Goal: Task Accomplishment & Management: Manage account settings

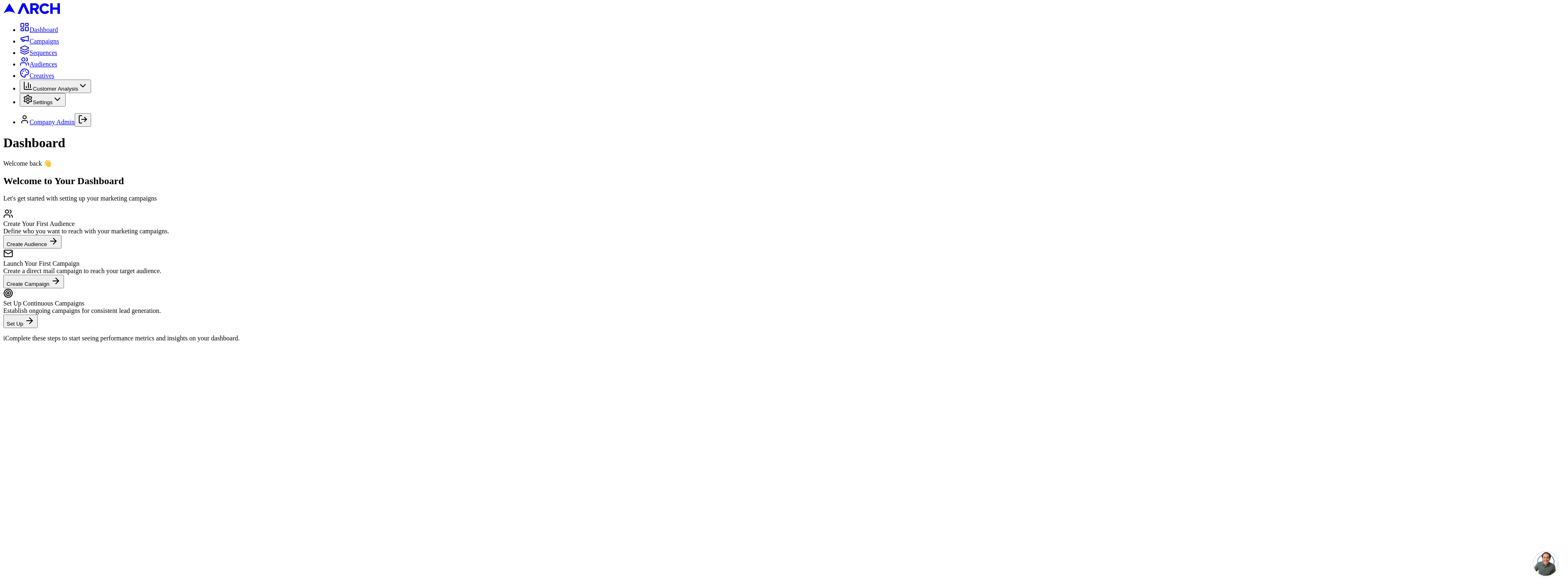
click at [82, 123] on icon "Log out" at bounding box center [80, 119] width 2 height 7
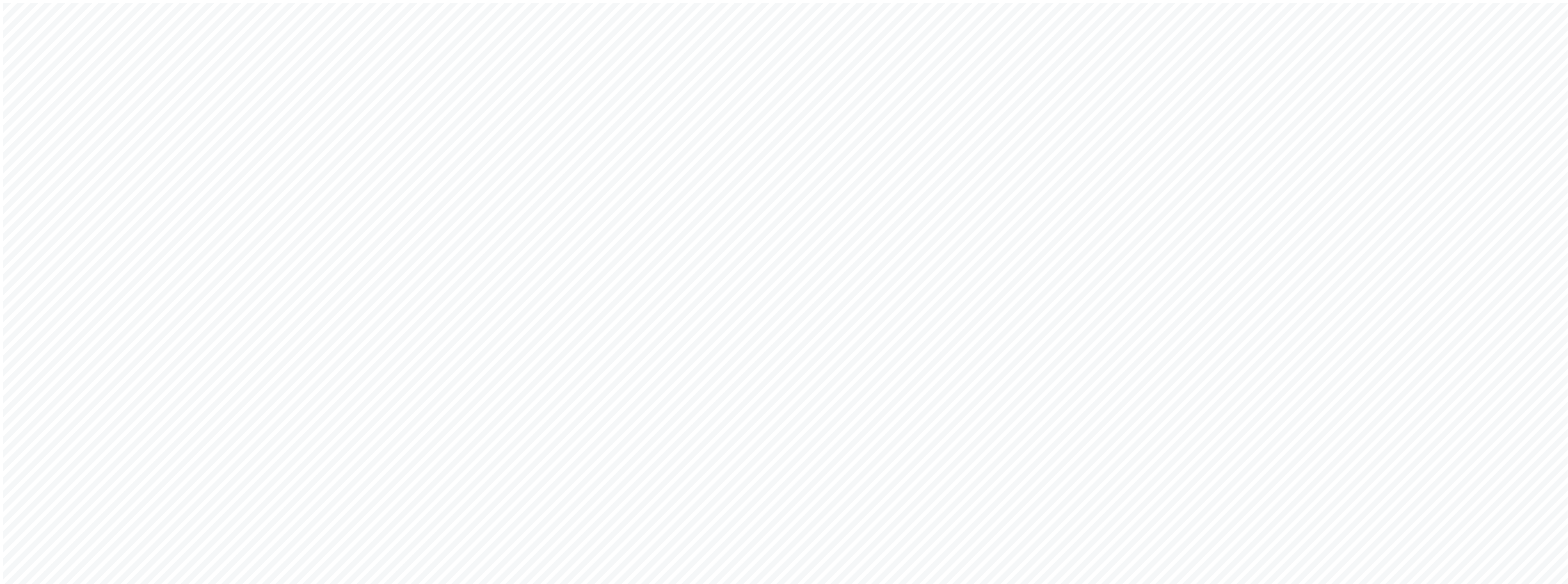
drag, startPoint x: 739, startPoint y: 293, endPoint x: 685, endPoint y: 293, distance: 54.0
click at [685, 293] on div "Welcome back! Sign in to your account to continue Or create a new account Email…" at bounding box center [784, 352] width 1561 height 698
type input "[EMAIL_ADDRESS][DOMAIN_NAME]"
